Goal: Task Accomplishment & Management: Use online tool/utility

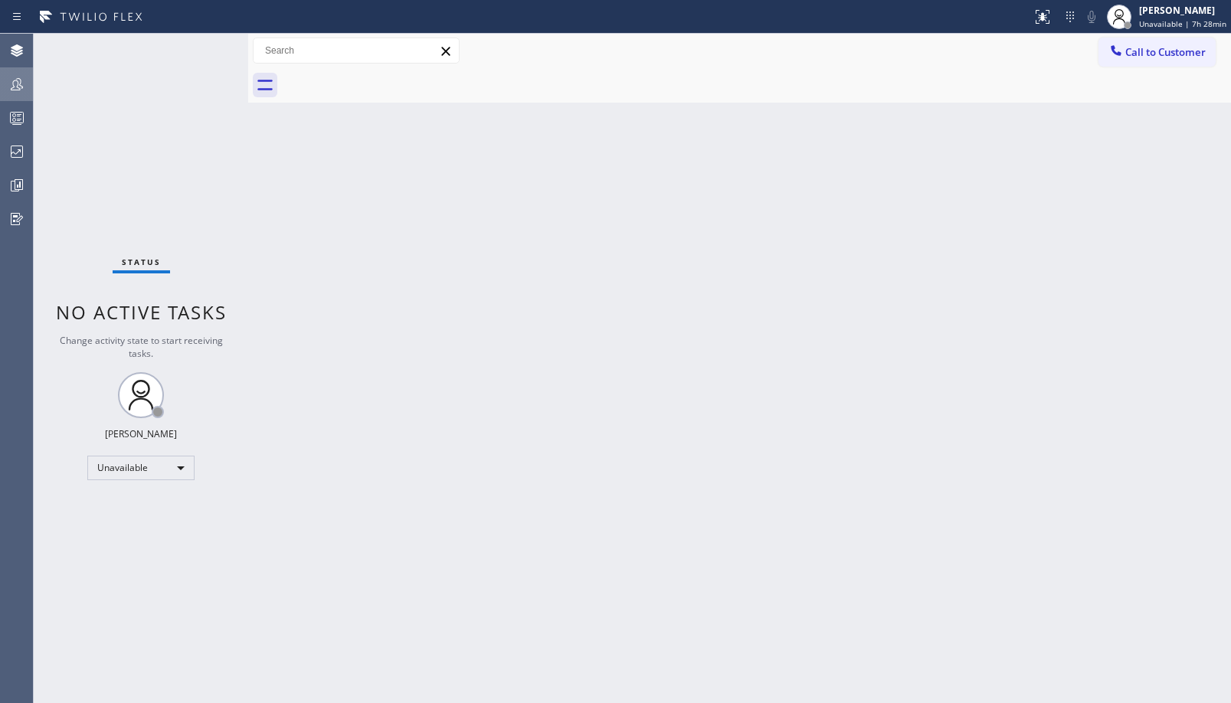
click at [18, 70] on div at bounding box center [17, 84] width 34 height 31
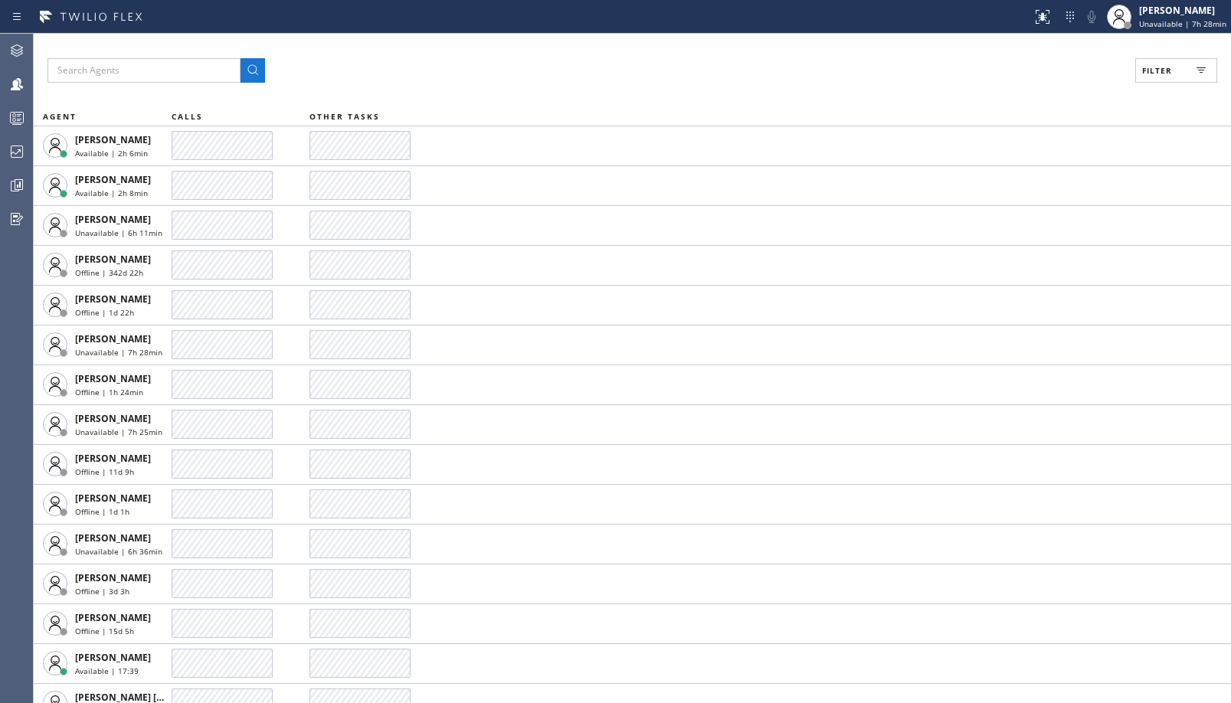
click at [1171, 70] on span "Filter" at bounding box center [1158, 70] width 30 height 11
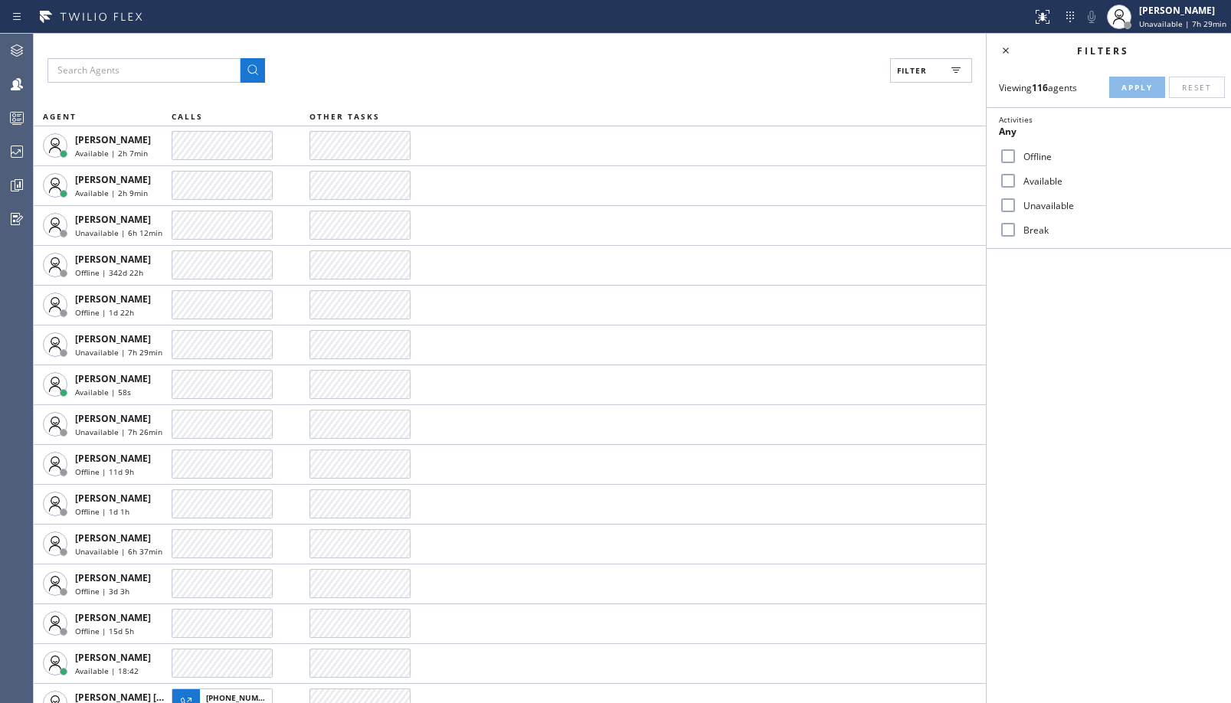
click at [1042, 199] on label "Unavailable" at bounding box center [1119, 205] width 202 height 13
click at [1018, 199] on input "Unavailable" at bounding box center [1008, 205] width 18 height 18
checkbox input "true"
click at [1137, 74] on div "Viewing 116 agents Apply Reset Activities Unavailable only Offline Available Un…" at bounding box center [1109, 158] width 244 height 182
click at [1126, 96] on button "Apply" at bounding box center [1138, 87] width 56 height 21
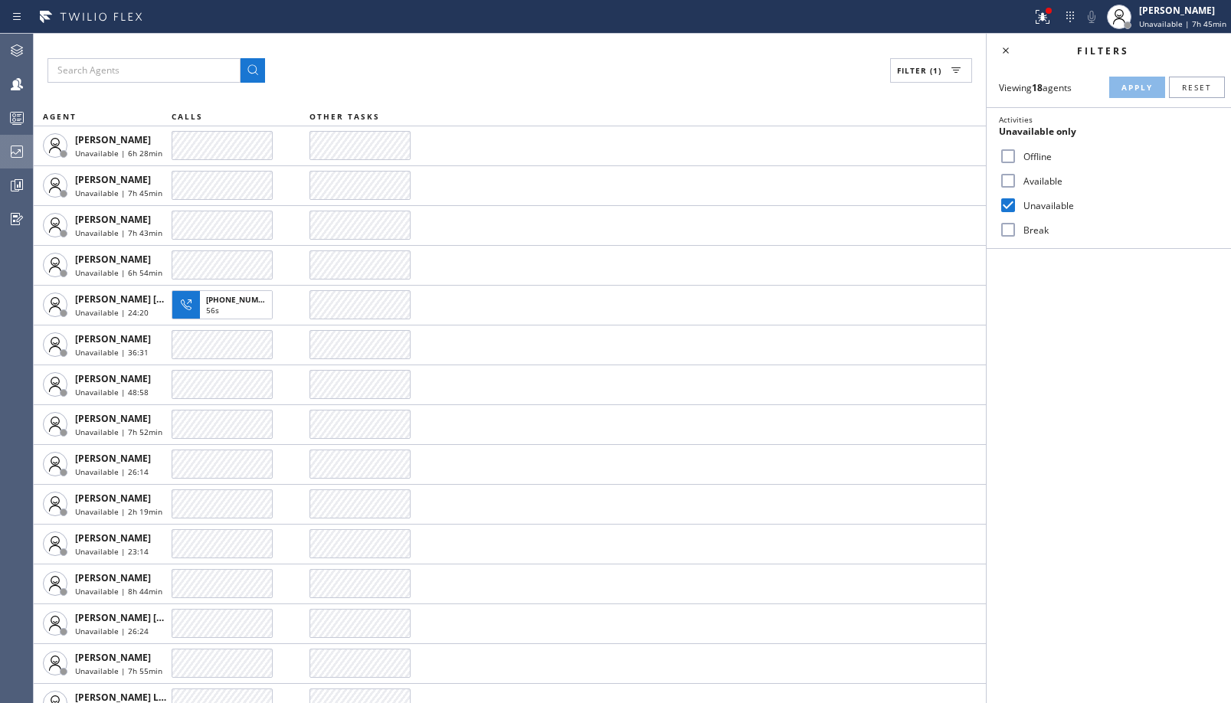
click at [20, 144] on icon at bounding box center [17, 152] width 18 height 18
